Goal: Transaction & Acquisition: Purchase product/service

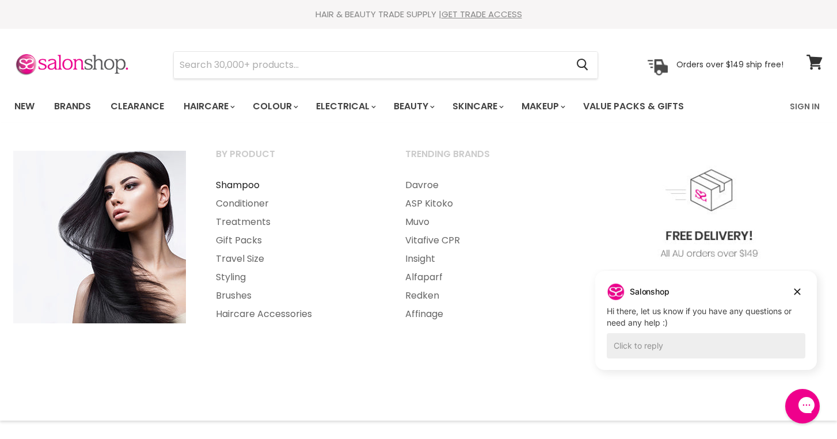
click at [222, 182] on link "Shampoo" at bounding box center [294, 185] width 187 height 18
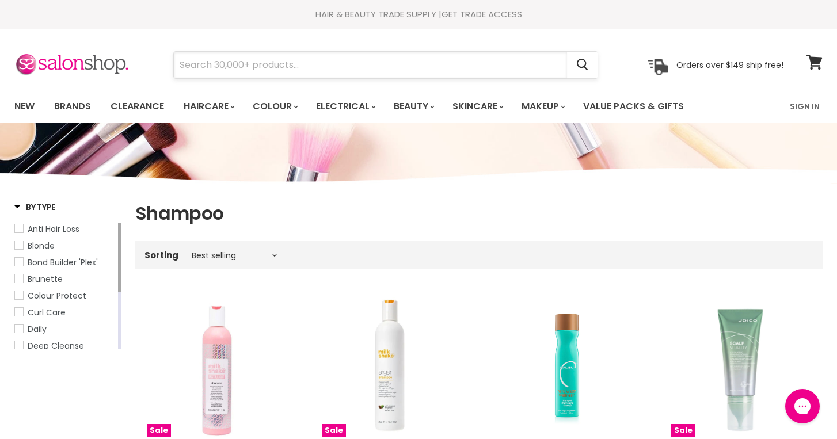
click at [229, 64] on input "Search" at bounding box center [370, 65] width 393 height 26
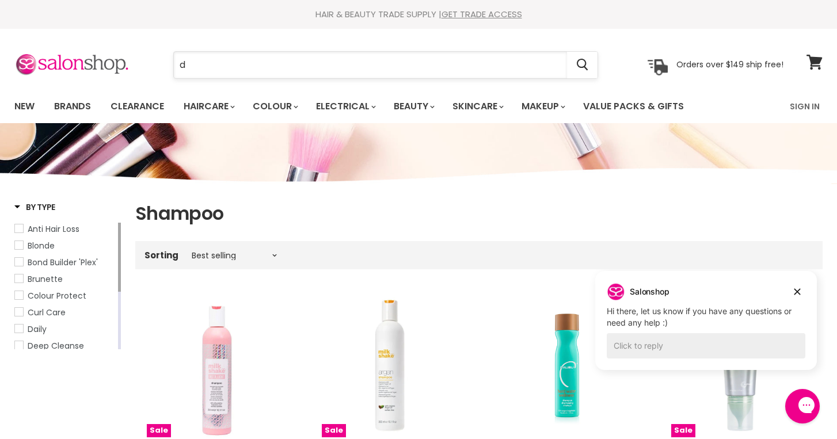
click at [203, 68] on input "d" at bounding box center [370, 65] width 393 height 26
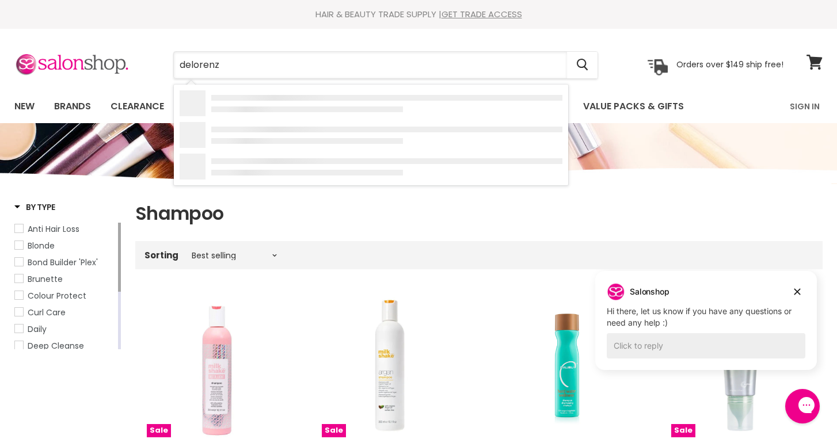
type input "delorenzo"
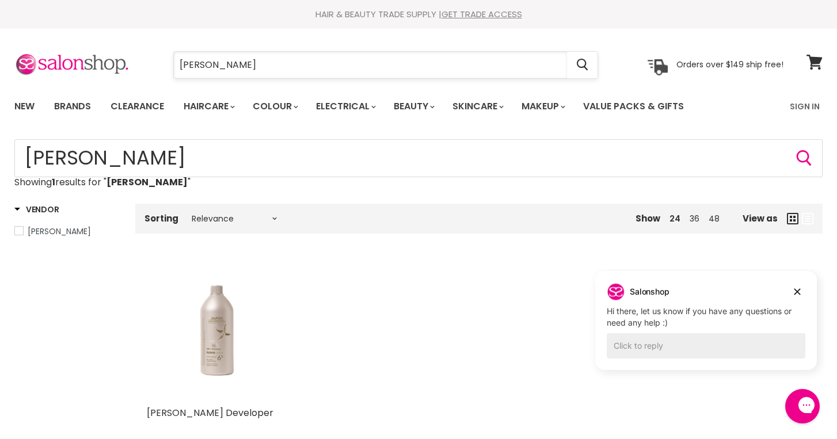
click at [190, 68] on input "[PERSON_NAME]" at bounding box center [370, 65] width 393 height 26
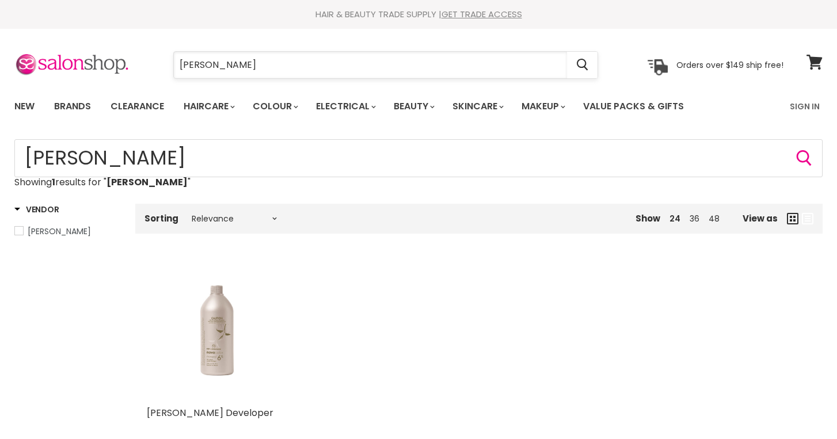
drag, startPoint x: 0, startPoint y: 0, endPoint x: 238, endPoint y: 63, distance: 246.4
click at [238, 63] on input "[PERSON_NAME]" at bounding box center [370, 65] width 393 height 26
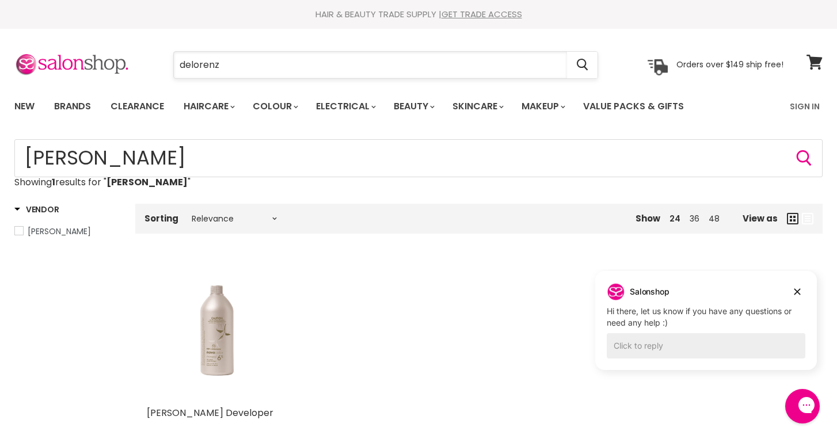
click at [228, 60] on input "delorenz" at bounding box center [370, 65] width 393 height 26
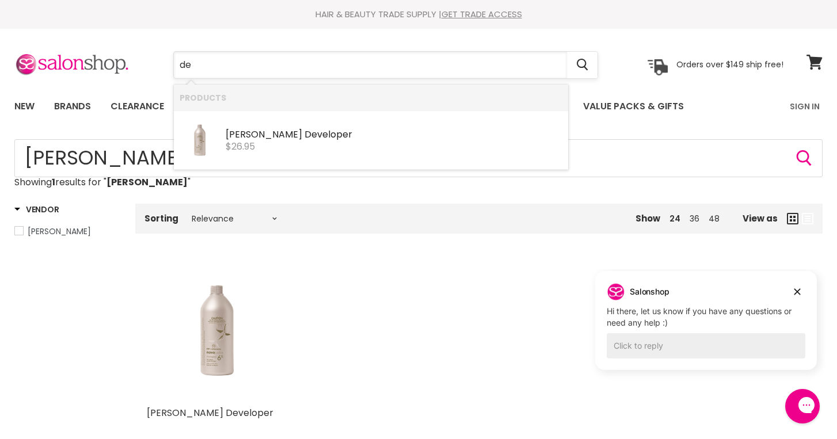
type input "d"
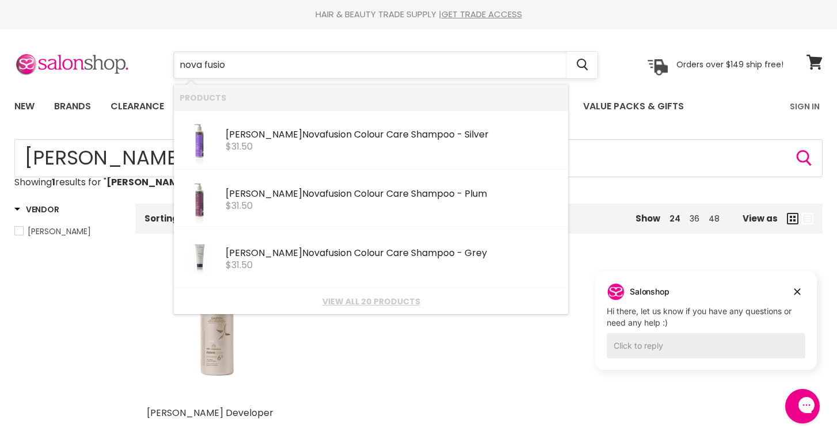
type input "nova fusion"
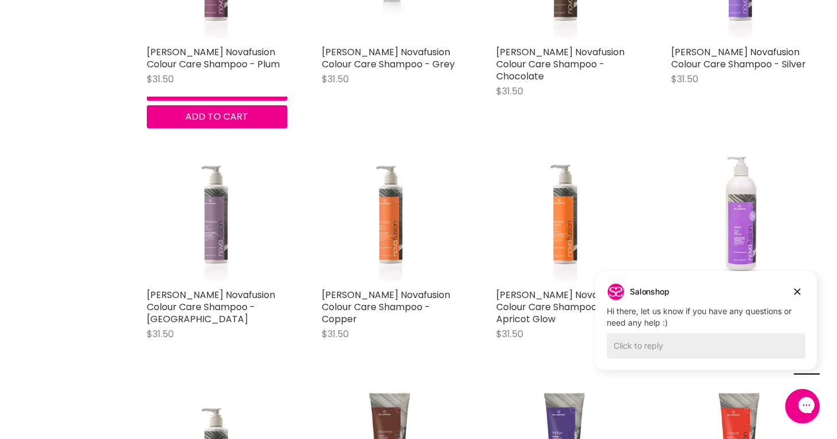
scroll to position [378, 0]
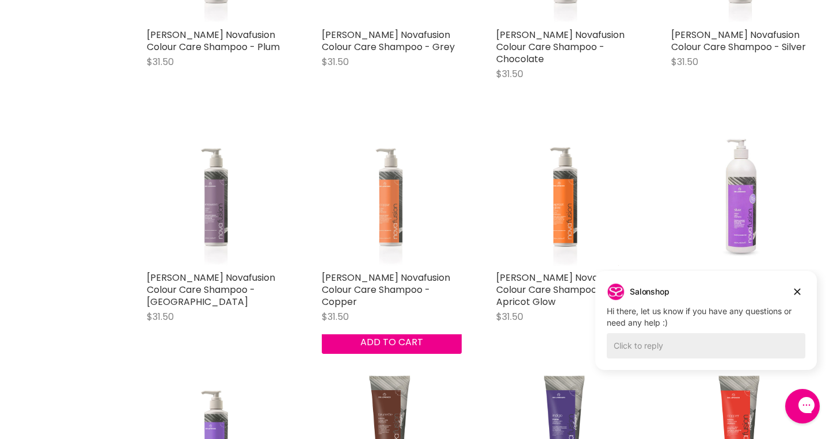
click at [395, 209] on img "Main content" at bounding box center [391, 196] width 105 height 140
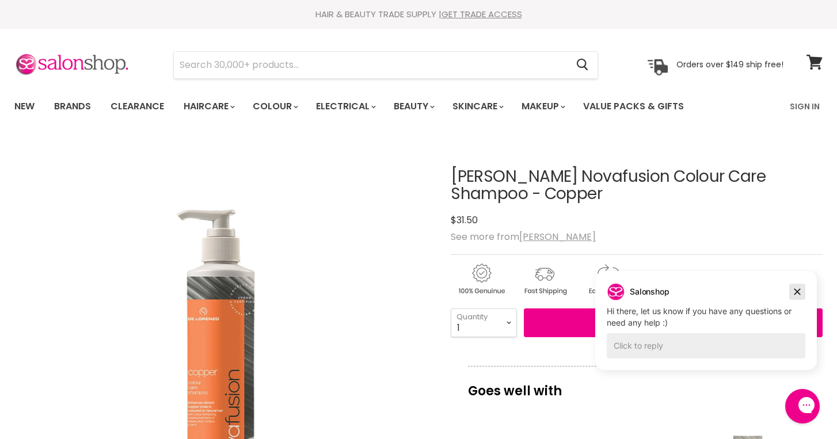
click at [800, 292] on icon "Dismiss campaign" at bounding box center [797, 292] width 12 height 14
